Goal: Task Accomplishment & Management: Use online tool/utility

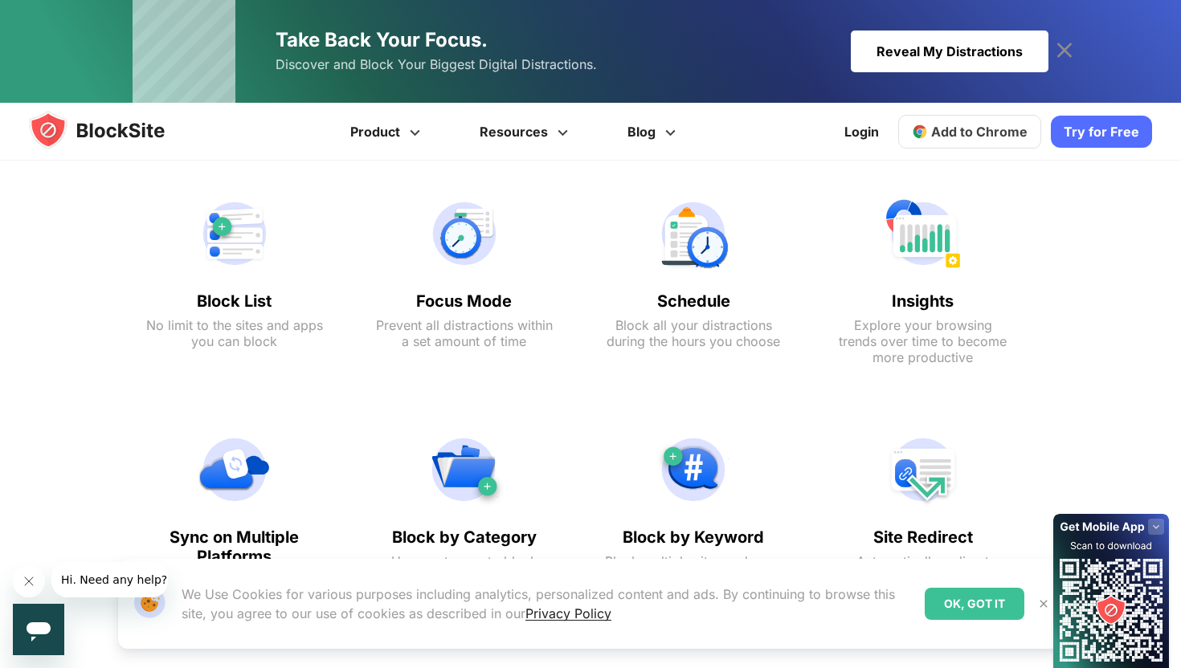
scroll to position [768, 0]
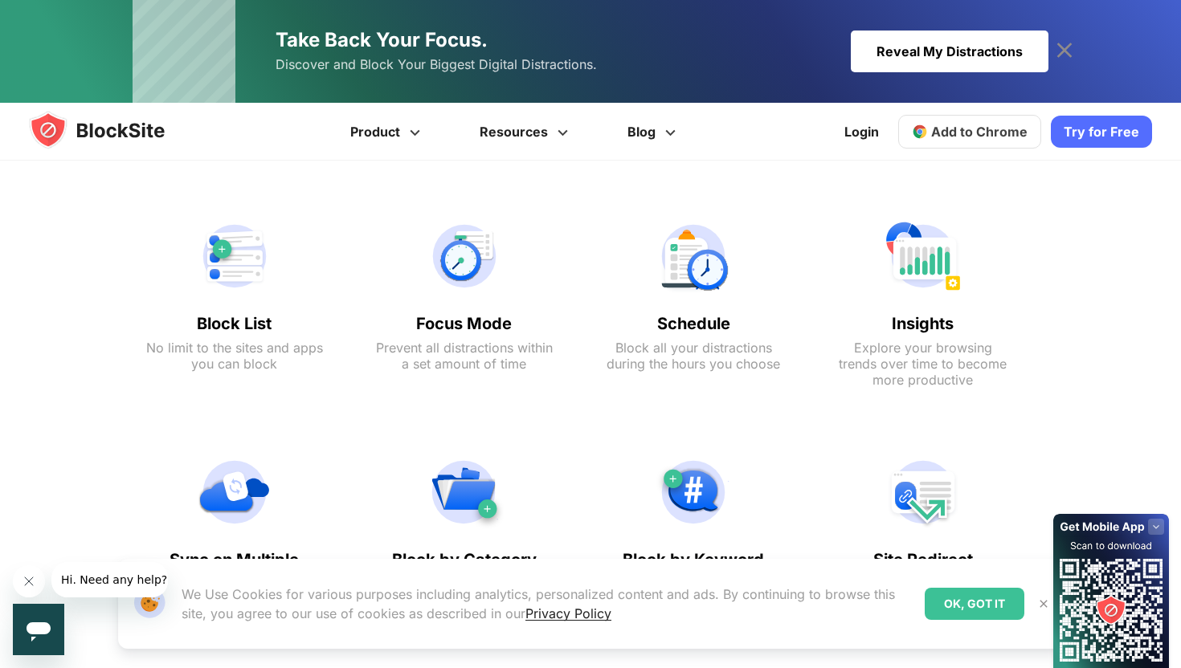
click at [774, 366] on text "Block all your distractions during the hours you choose" at bounding box center [693, 356] width 177 height 32
click at [738, 349] on text "Block all your distractions during the hours you choose" at bounding box center [693, 356] width 177 height 32
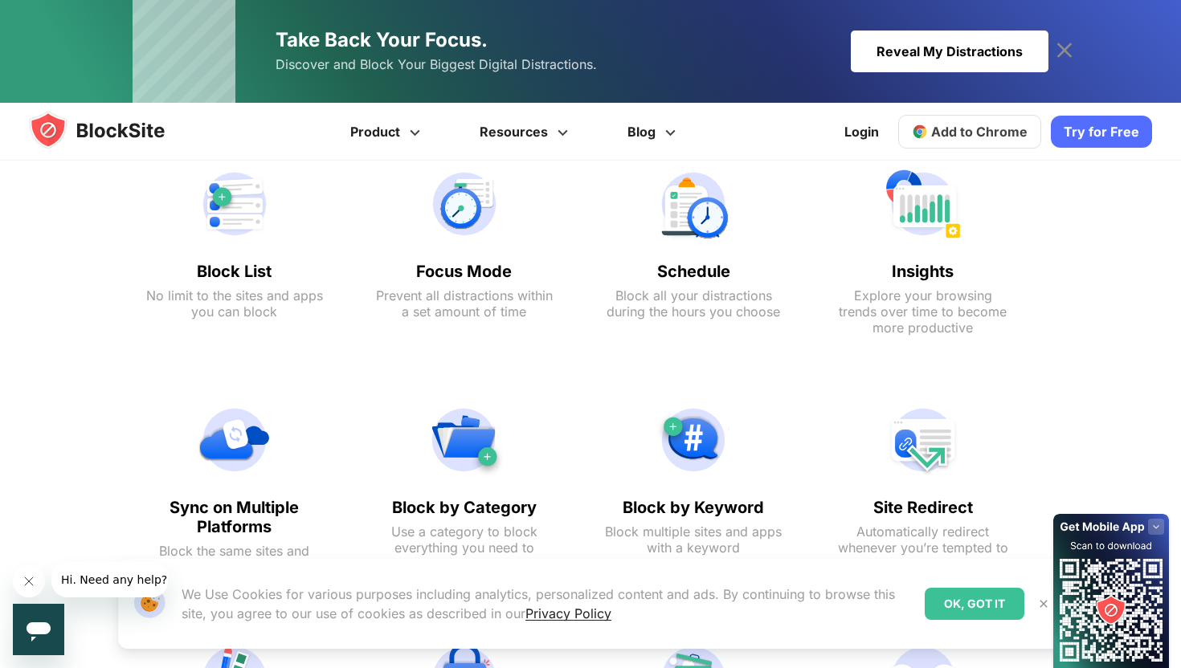
scroll to position [0, 0]
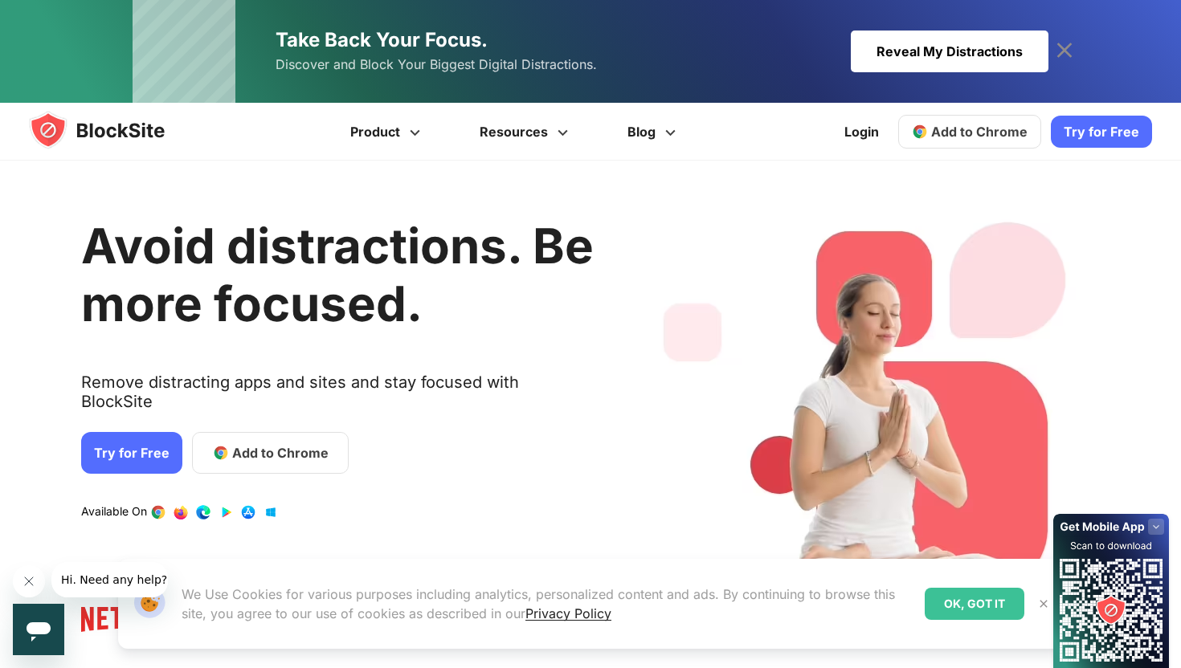
click at [247, 443] on span "Add to Chrome" at bounding box center [280, 452] width 96 height 19
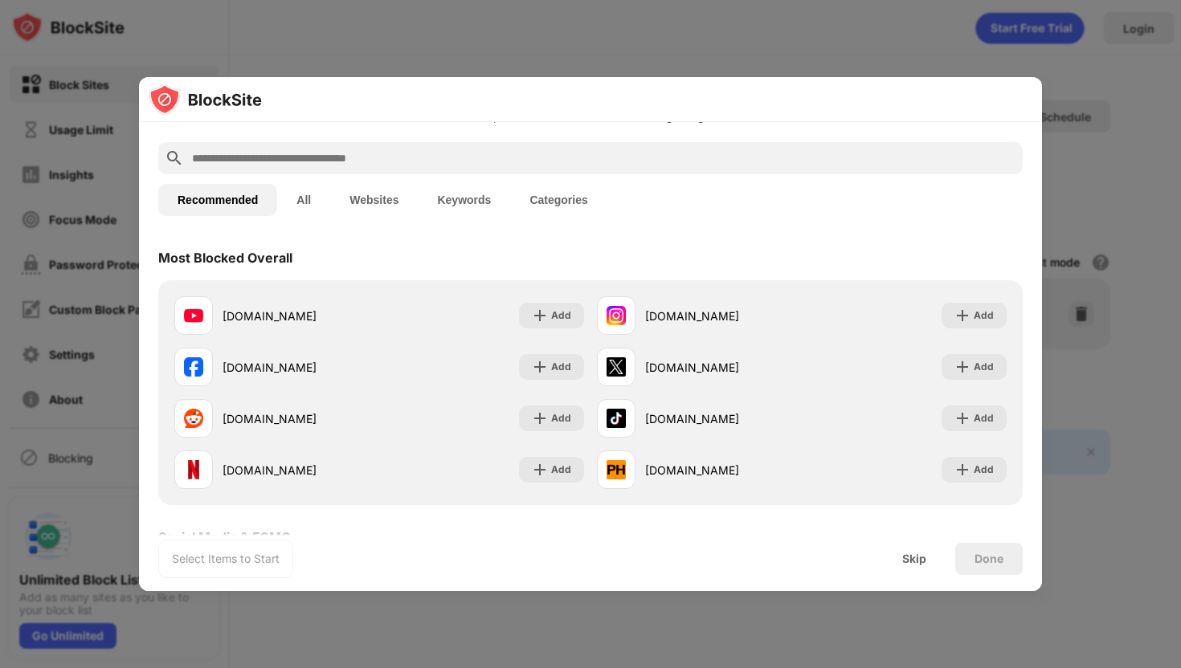
scroll to position [66, 0]
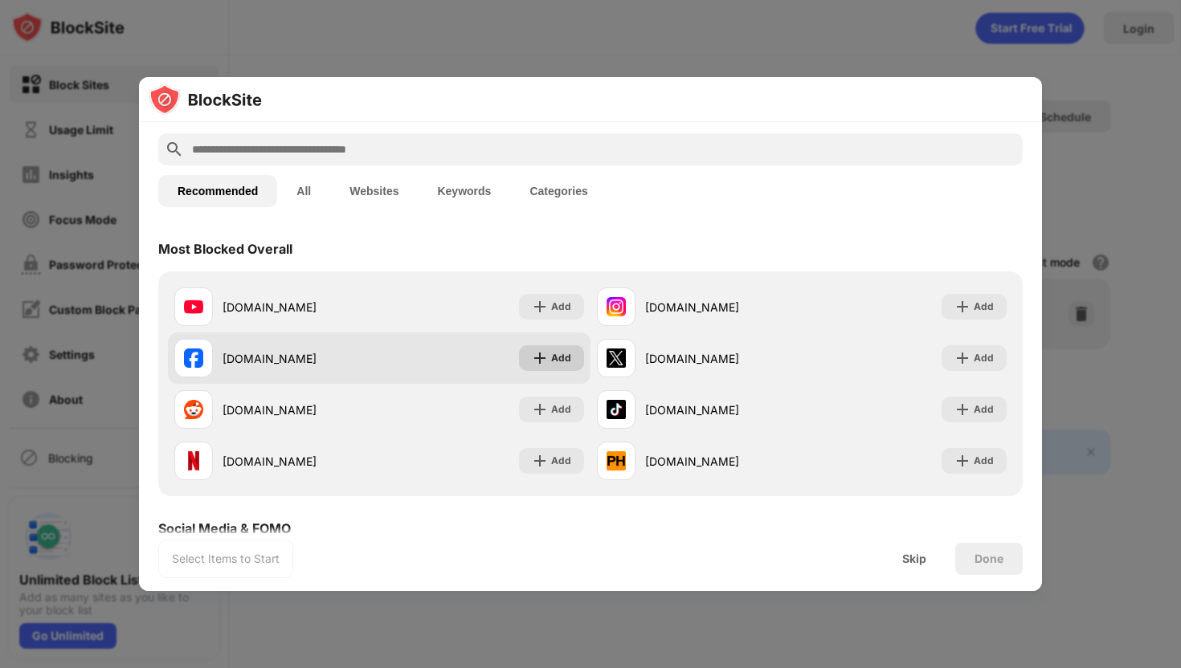
click at [561, 359] on div "Add" at bounding box center [561, 358] width 20 height 16
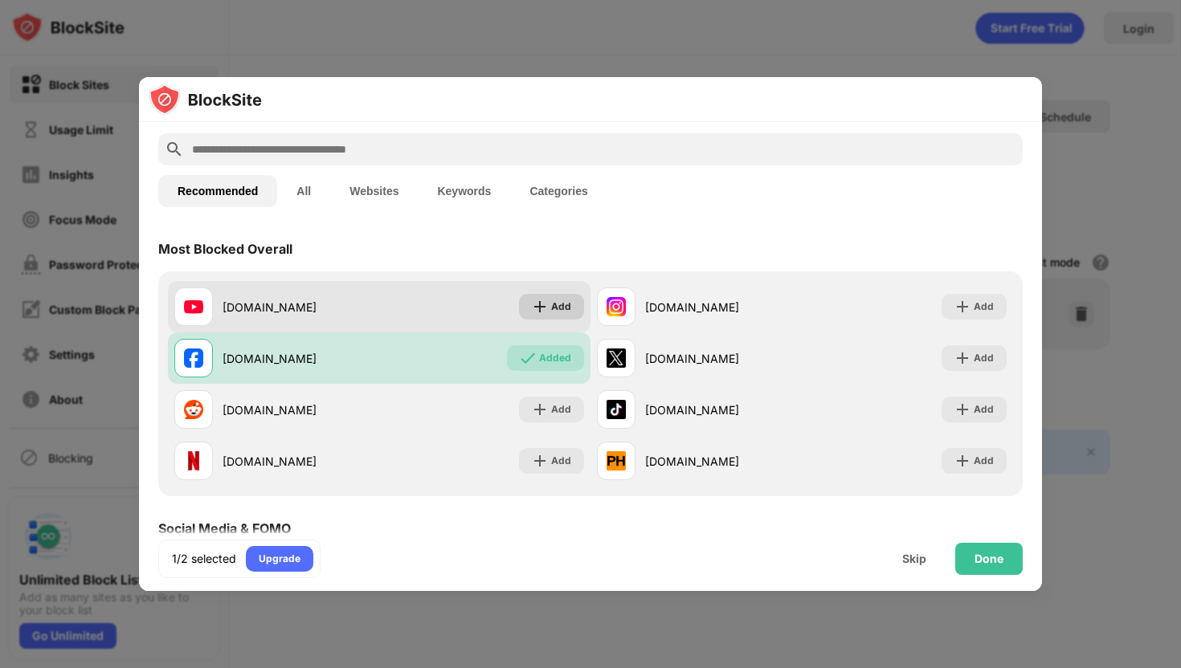
click at [562, 311] on div "Add" at bounding box center [561, 307] width 20 height 16
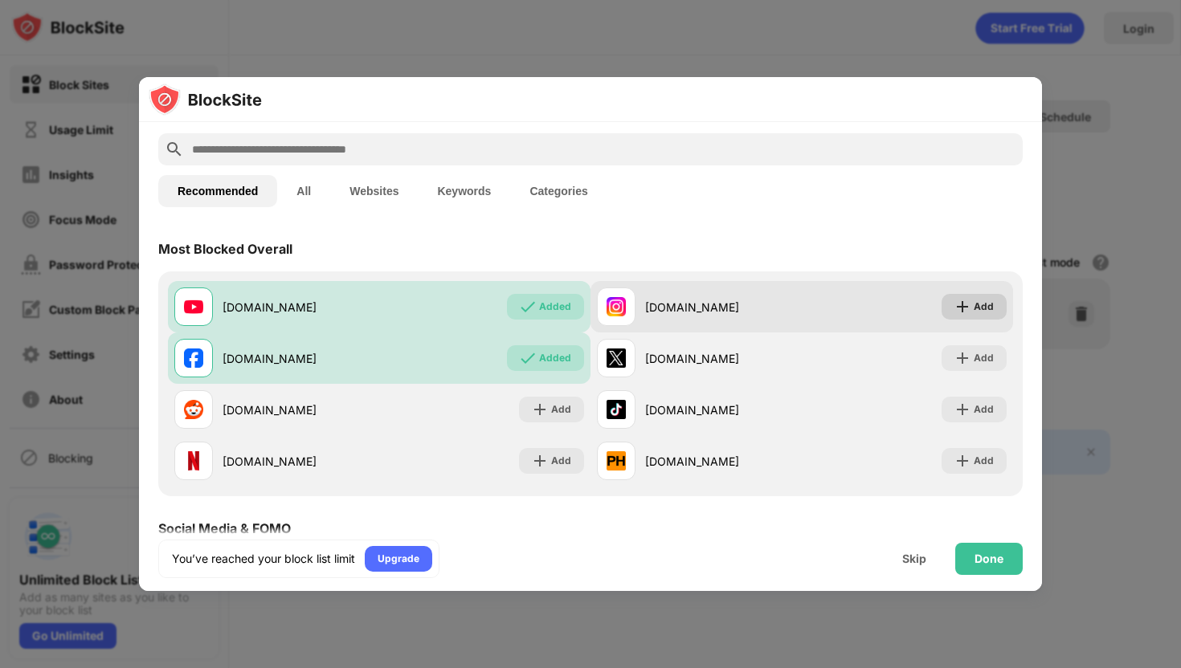
click at [984, 309] on div "Add" at bounding box center [984, 307] width 20 height 16
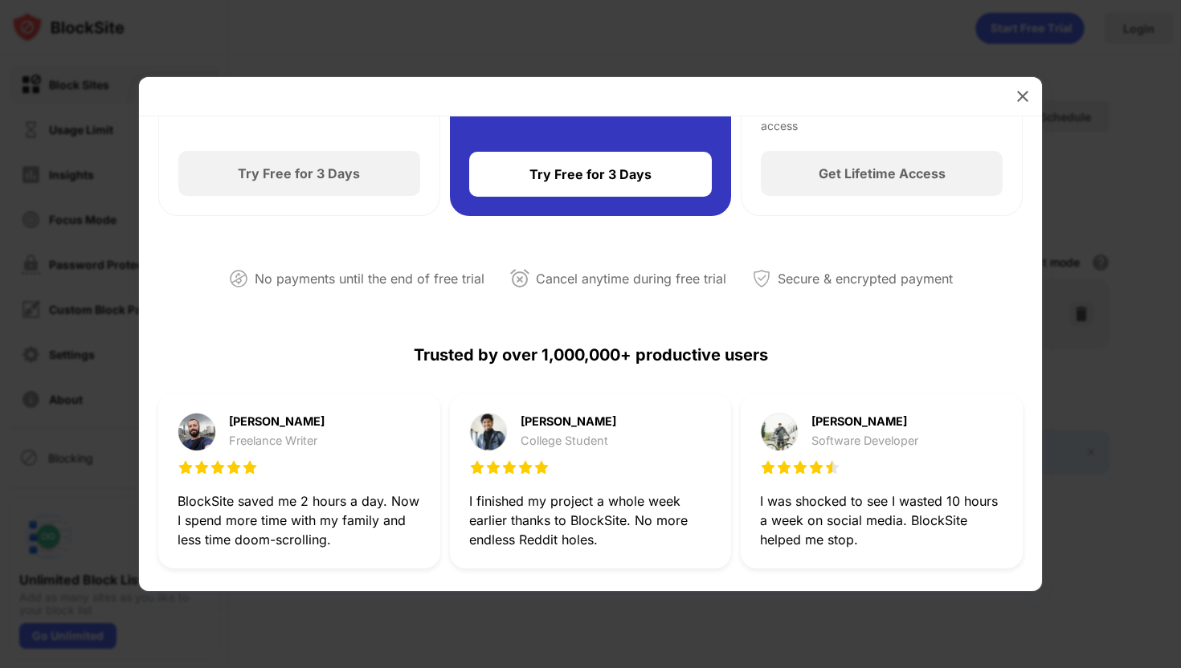
scroll to position [362, 0]
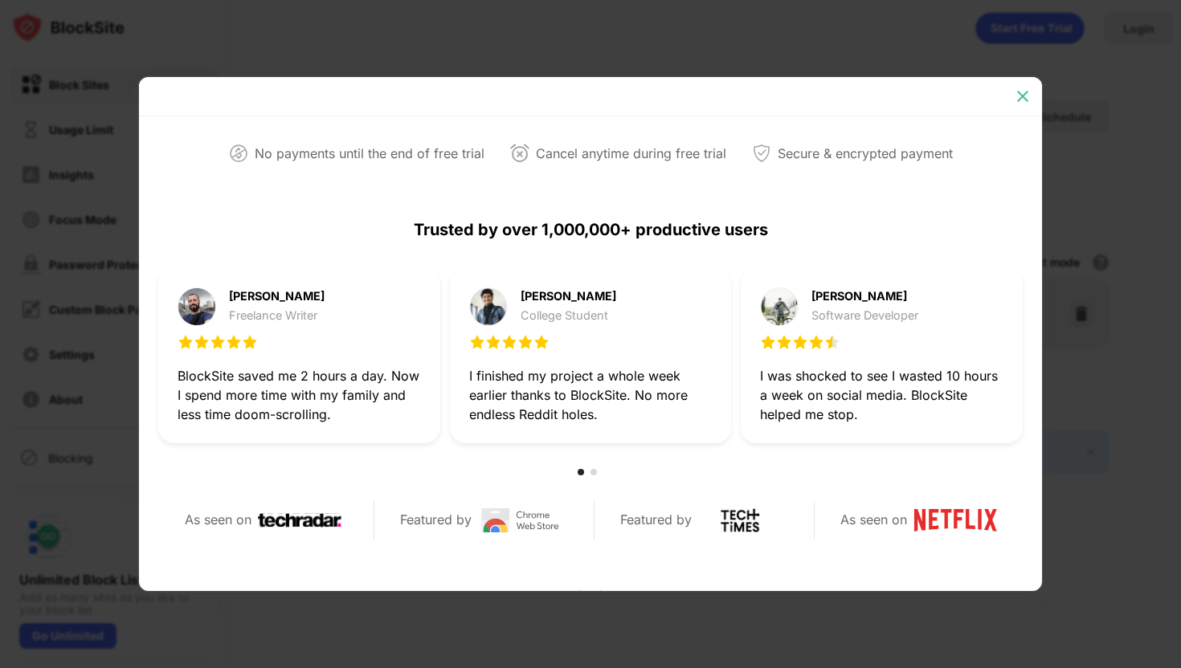
click at [1030, 88] on div at bounding box center [1023, 97] width 26 height 26
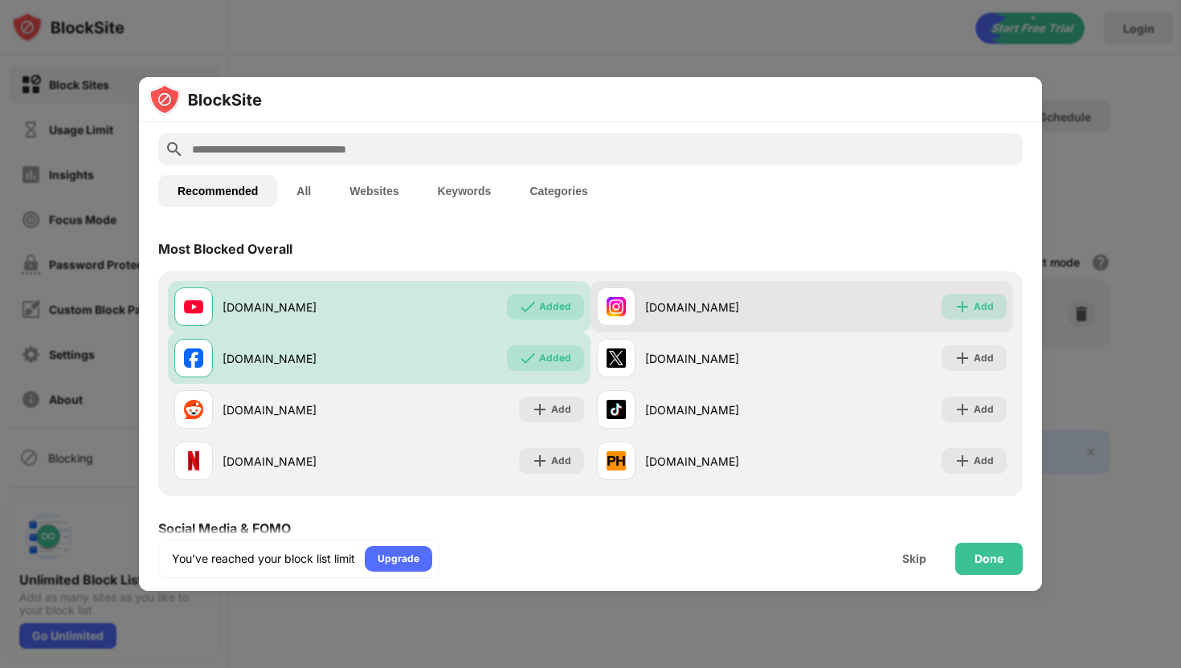
click at [980, 294] on div "Add" at bounding box center [974, 307] width 65 height 26
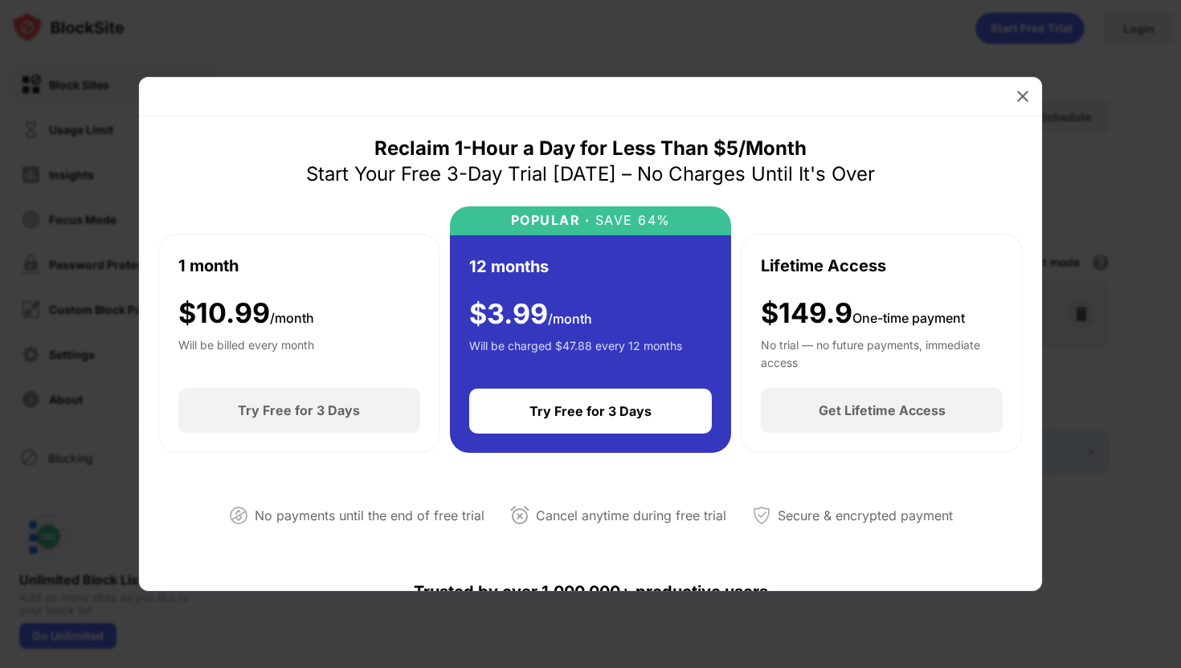
click at [1025, 104] on div at bounding box center [1023, 97] width 26 height 26
